Goal: Task Accomplishment & Management: Use online tool/utility

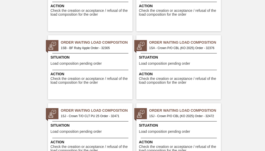
scroll to position [896, 0]
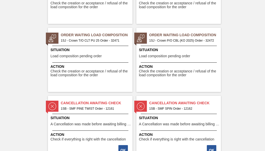
click at [78, 39] on span "1SJ - Crown T/O CLT PU 25 Order - 32471" at bounding box center [95, 41] width 68 height 6
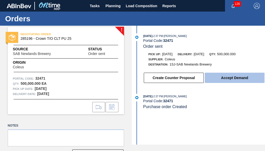
click at [219, 81] on button "Accept Demand" at bounding box center [235, 77] width 60 height 10
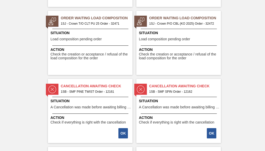
scroll to position [896, 0]
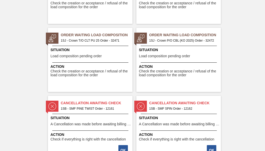
click at [185, 40] on span "1SJ - Crown P/O CBL (KO 2025) Order - 32472" at bounding box center [183, 41] width 68 height 6
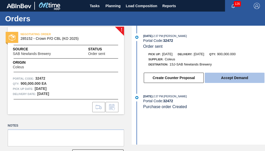
click at [227, 77] on button "Accept Demand" at bounding box center [235, 77] width 60 height 10
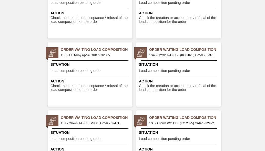
scroll to position [845, 0]
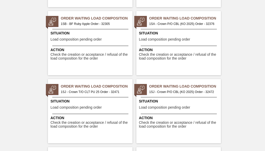
click at [95, 91] on span "1SJ - Crown T/O CLT PU 25 Order - 32471" at bounding box center [95, 92] width 68 height 6
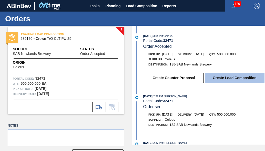
click at [219, 78] on button "Create Load Composition" at bounding box center [235, 77] width 60 height 10
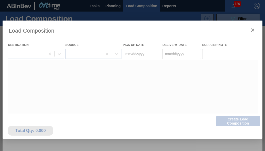
type Date "[DATE]"
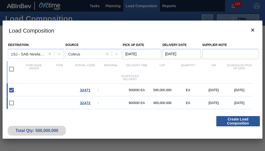
click at [13, 102] on input "checkbox" at bounding box center [11, 102] width 11 height 11
checkbox input "false"
click at [77, 103] on div "32472" at bounding box center [85, 102] width 26 height 4
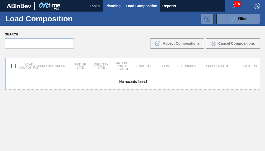
click at [115, 6] on span "Planning" at bounding box center [113, 6] width 15 height 6
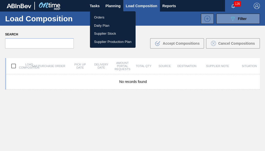
click at [104, 16] on li "Orders" at bounding box center [113, 17] width 46 height 8
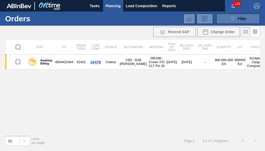
click at [244, 18] on span "Filter" at bounding box center [242, 19] width 9 height 4
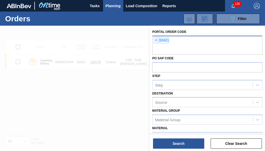
click at [156, 39] on span "×" at bounding box center [156, 40] width 5 height 6
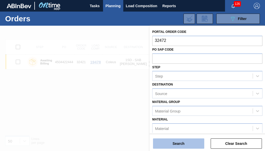
type input "32472"
click at [183, 141] on button "Search" at bounding box center [178, 143] width 51 height 10
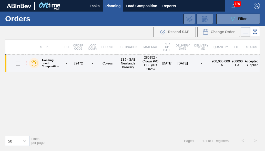
click at [104, 65] on td "Coleus" at bounding box center [107, 63] width 16 height 17
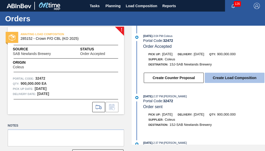
click at [226, 79] on button "Create Load Composition" at bounding box center [235, 77] width 60 height 10
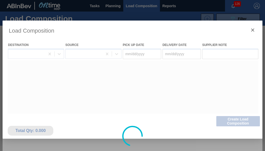
type Date "[DATE]"
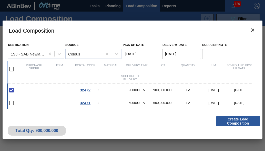
click at [99, 102] on div "32471 285196 - Crown T/O CLT PU 25 500000 EA 500,000.000 EA [DATE] [DATE]" at bounding box center [129, 102] width 245 height 13
checkbox input "true"
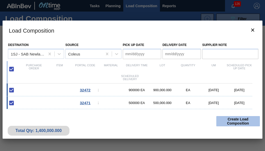
click at [246, 125] on button "Create Load Composition" at bounding box center [238, 121] width 44 height 10
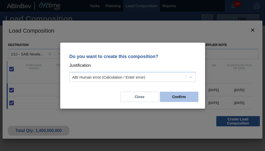
click at [181, 98] on button "Confirm" at bounding box center [179, 96] width 38 height 10
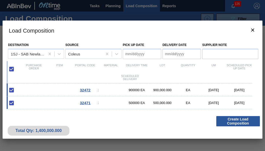
click at [134, 56] on Date "Pick up Date" at bounding box center [142, 54] width 38 height 10
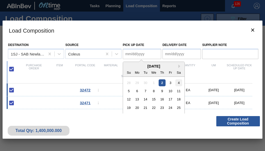
click at [177, 84] on div "4" at bounding box center [178, 82] width 7 height 7
click at [133, 55] on Date "[DATE]" at bounding box center [142, 54] width 38 height 10
click at [163, 83] on div "2" at bounding box center [162, 82] width 7 height 7
type Date "[DATE]"
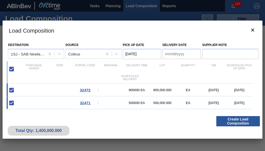
click at [169, 56] on Date "Delivery Date" at bounding box center [181, 54] width 38 height 10
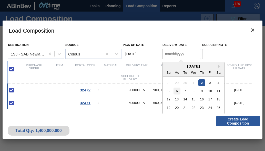
click at [177, 91] on div "6" at bounding box center [176, 90] width 7 height 7
type Date "[DATE]"
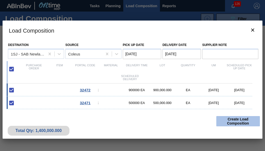
click at [245, 121] on button "Create Load Composition" at bounding box center [238, 121] width 44 height 10
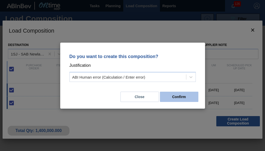
click at [170, 99] on button "Confirm" at bounding box center [179, 96] width 38 height 10
